Goal: Navigation & Orientation: Find specific page/section

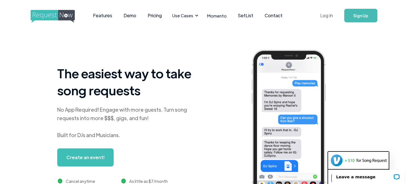
click at [326, 18] on link "Log In" at bounding box center [326, 16] width 24 height 20
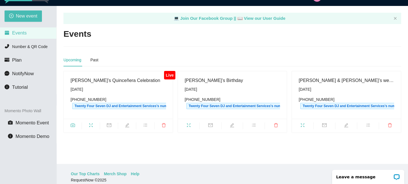
scroll to position [18, 0]
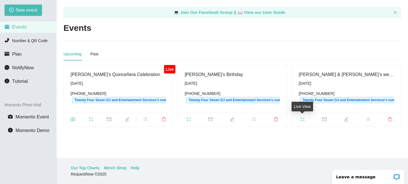
click at [303, 121] on icon "fullscreen" at bounding box center [302, 119] width 5 height 5
click at [92, 120] on icon "fullscreen" at bounding box center [91, 119] width 5 height 5
